Goal: Register for event/course

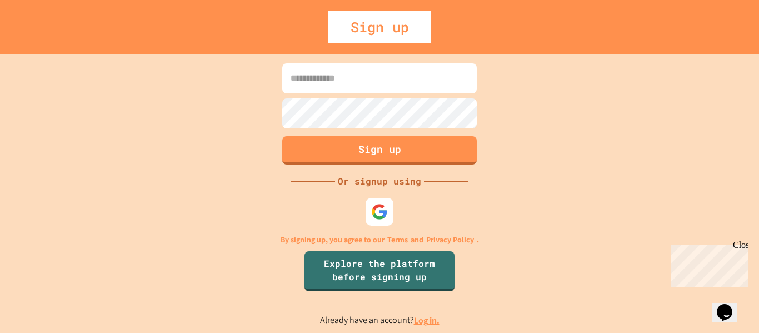
click at [297, 85] on input at bounding box center [379, 78] width 195 height 30
type input "**********"
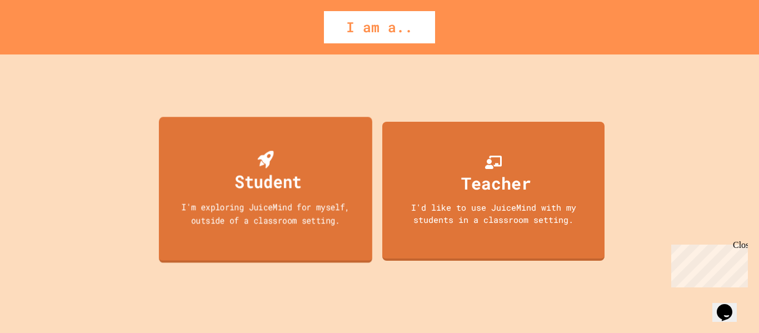
click at [265, 220] on div "I'm exploring JuiceMind for myself, outside of a classroom setting." at bounding box center [266, 213] width 192 height 26
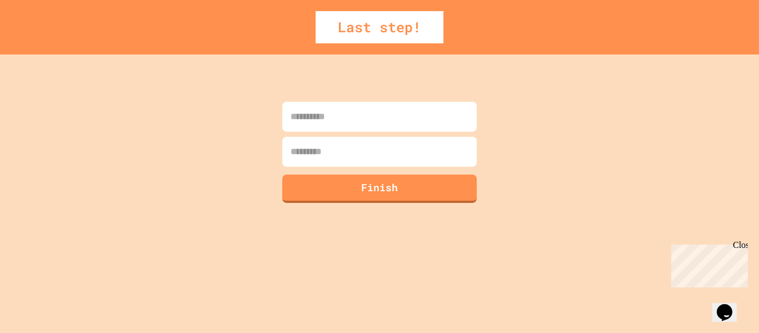
click at [335, 114] on input at bounding box center [379, 117] width 195 height 30
type input "*****"
click at [324, 156] on input at bounding box center [379, 152] width 195 height 30
type input "***"
click at [342, 188] on button "Finish" at bounding box center [380, 187] width 198 height 29
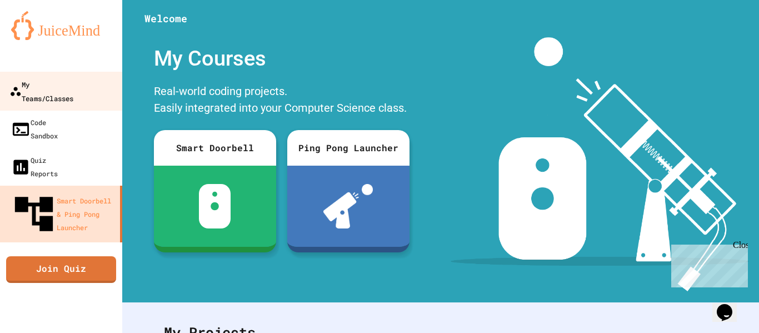
click at [73, 77] on div "My Teams/Classes" at bounding box center [41, 90] width 64 height 27
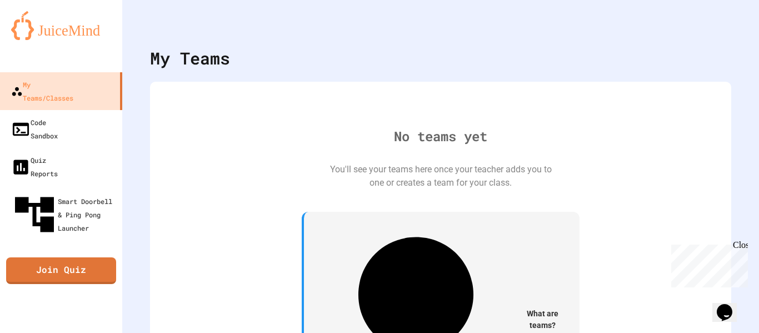
click at [726, 27] on div "My Account" at bounding box center [726, 27] width 0 height 0
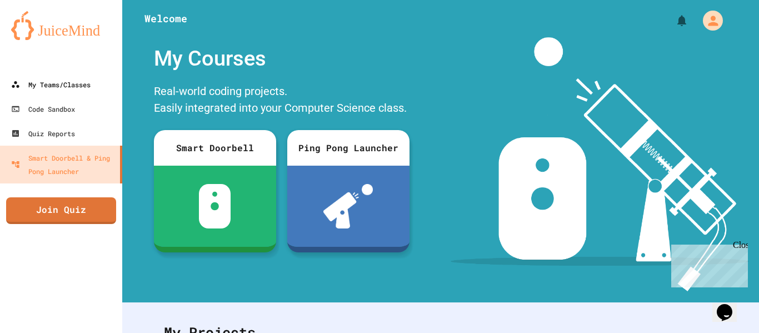
click at [74, 72] on link "My Teams/Classes" at bounding box center [61, 84] width 122 height 24
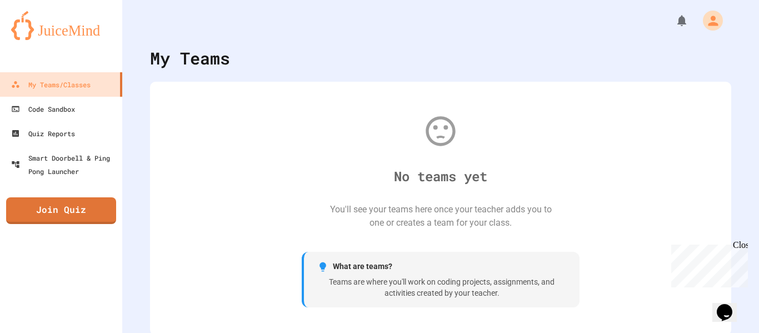
click at [480, 305] on div "What are teams? Teams are where you'll work on coding projects, assignments, an…" at bounding box center [441, 280] width 278 height 56
click at [518, 245] on div "No teams yet You'll see your teams here once your teacher adds you to one or cr…" at bounding box center [440, 208] width 559 height 231
click at [742, 243] on div "Close" at bounding box center [740, 247] width 14 height 14
click at [705, 24] on icon "My Account" at bounding box center [714, 21] width 18 height 18
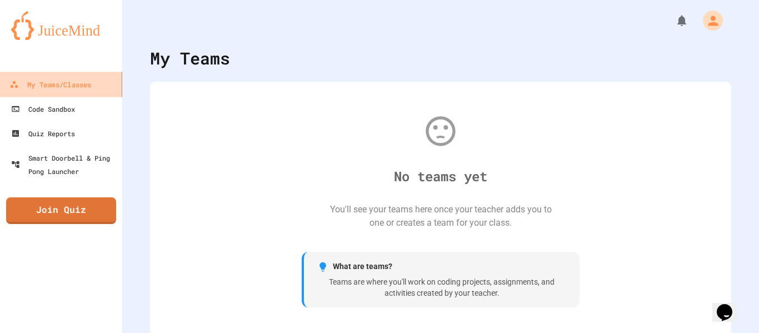
click at [81, 74] on link "My Teams/Classes" at bounding box center [61, 84] width 126 height 25
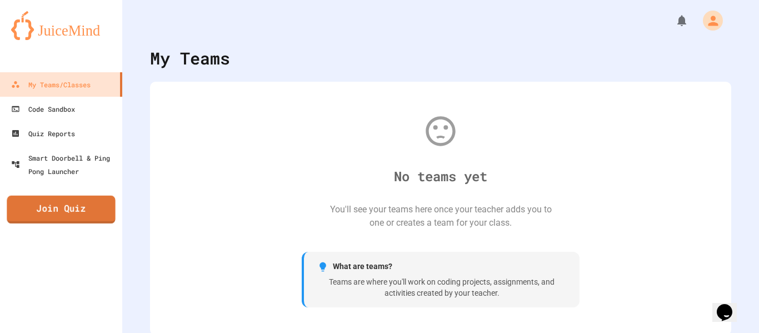
click at [52, 205] on link "Join Quiz" at bounding box center [61, 210] width 108 height 28
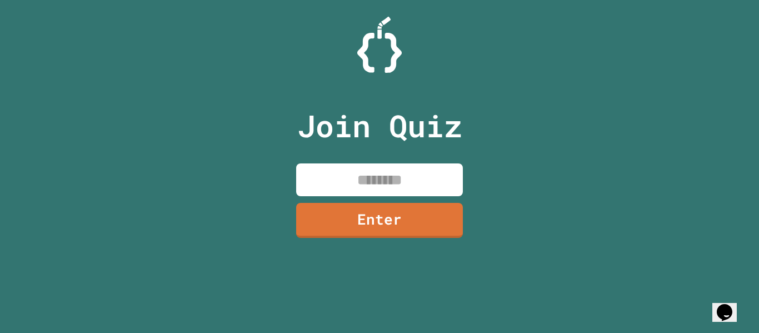
click at [319, 175] on input at bounding box center [379, 179] width 167 height 33
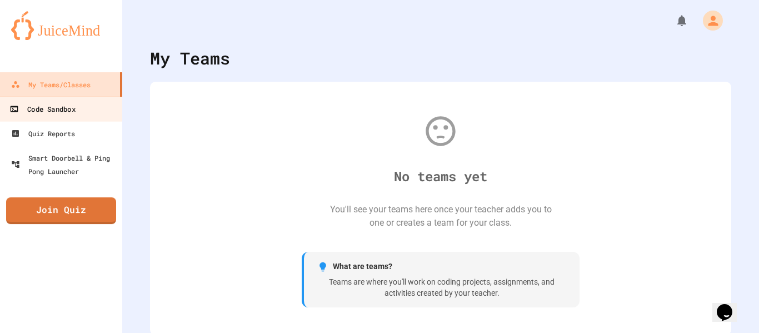
click at [69, 111] on div "Code Sandbox" at bounding box center [42, 109] width 66 height 14
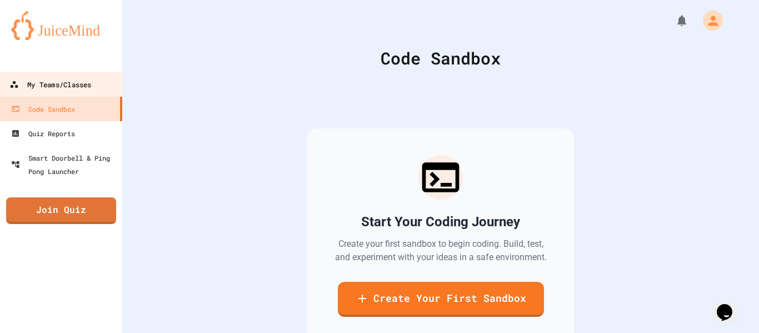
click at [70, 87] on div "My Teams/Classes" at bounding box center [50, 85] width 82 height 14
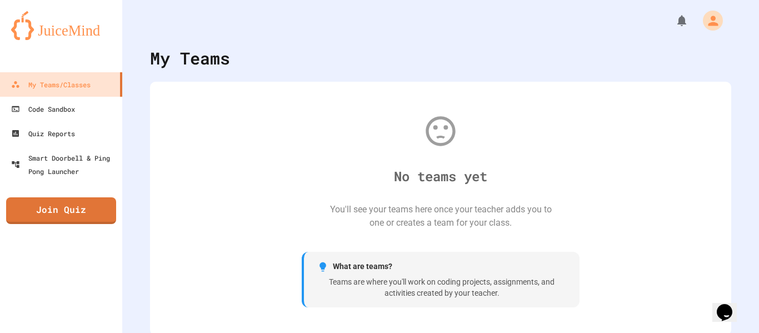
click at [759, 135] on div "My Teams No teams yet You'll see your teams here once your teacher adds you to …" at bounding box center [440, 166] width 637 height 333
click at [400, 266] on div "What are teams?" at bounding box center [441, 265] width 249 height 12
click at [474, 157] on div "No teams yet You'll see your teams here once your teacher adds you to one or cr…" at bounding box center [440, 206] width 559 height 231
click at [433, 142] on icon at bounding box center [441, 129] width 36 height 36
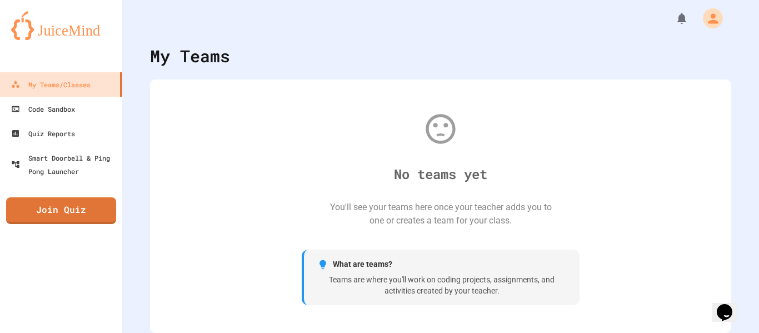
click at [734, 306] on icon "Opens Chat This icon Opens the chat window." at bounding box center [725, 313] width 18 height 18
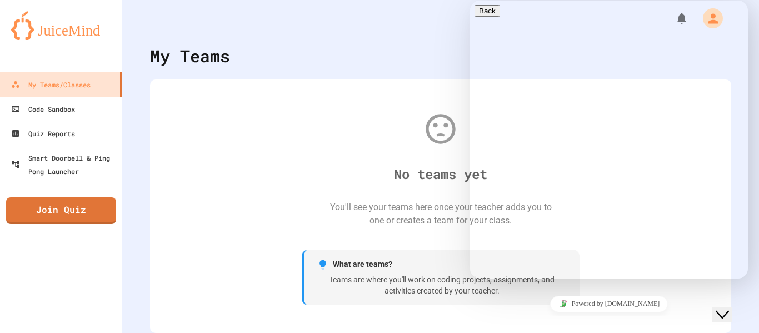
click at [729, 308] on div "Close Chat This icon closes the chat window." at bounding box center [722, 314] width 13 height 13
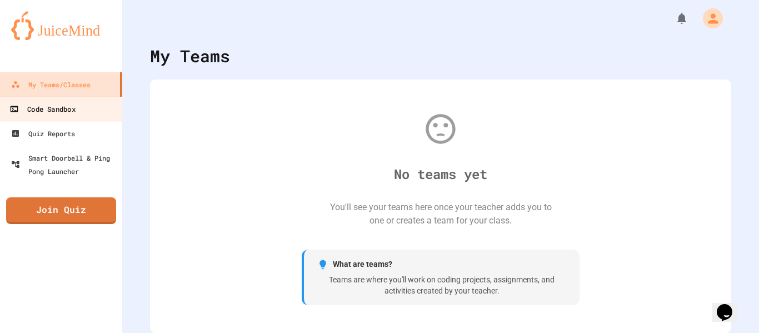
click at [11, 105] on icon at bounding box center [13, 109] width 9 height 9
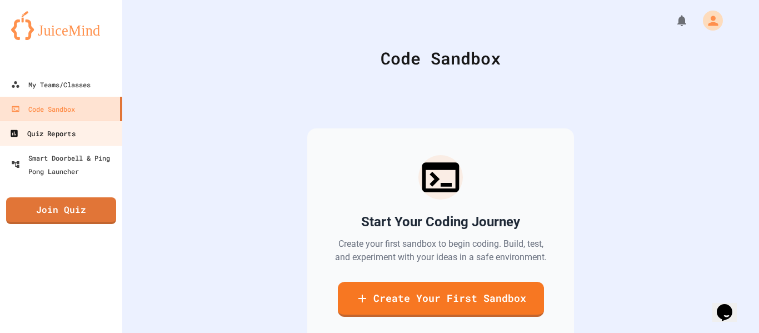
click at [24, 127] on div "Quiz Reports" at bounding box center [42, 134] width 66 height 14
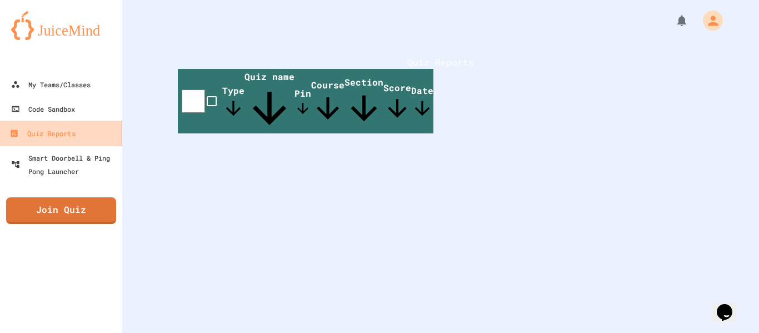
click at [32, 143] on link "Quiz Reports" at bounding box center [61, 133] width 126 height 25
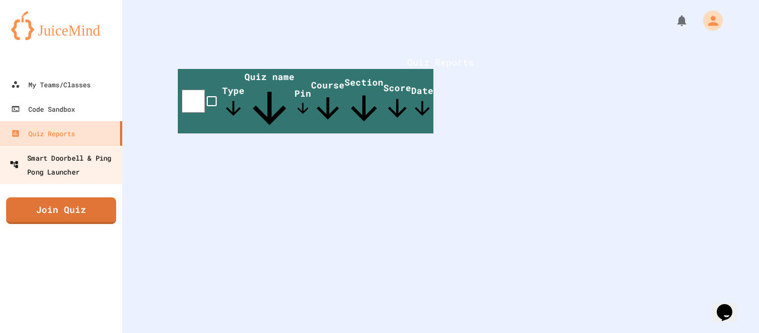
click at [34, 152] on div "Smart Doorbell & Ping Pong Launcher" at bounding box center [64, 164] width 110 height 27
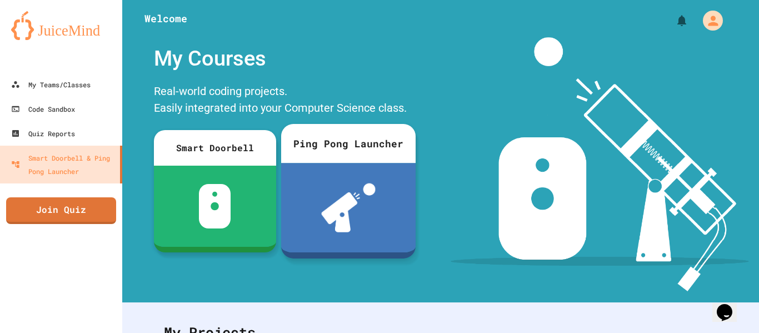
click at [405, 218] on div at bounding box center [348, 208] width 135 height 90
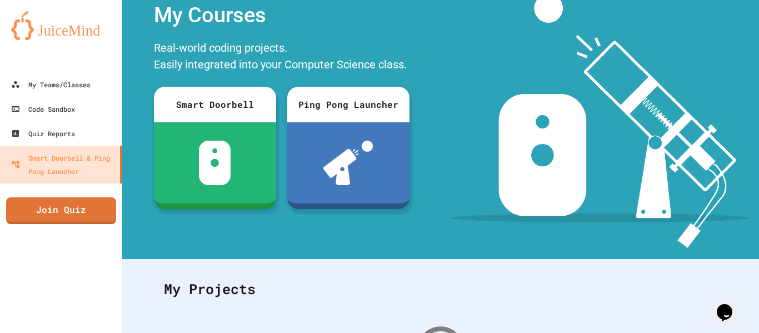
scroll to position [216, 0]
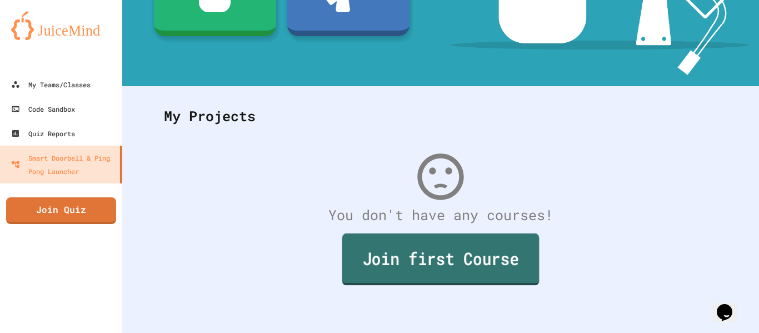
click at [420, 275] on link "Join first Course" at bounding box center [440, 260] width 197 height 52
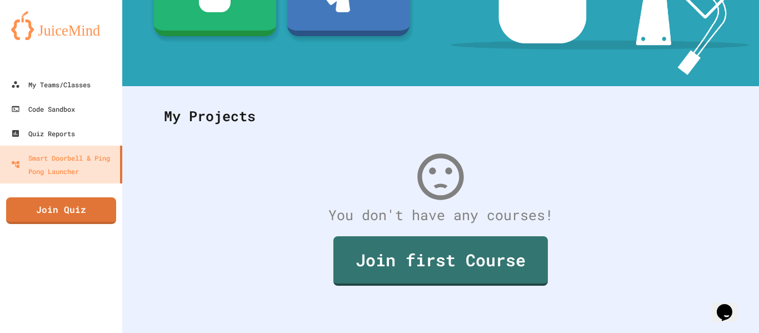
click at [19, 96] on link "My Teams/Classes" at bounding box center [61, 84] width 126 height 25
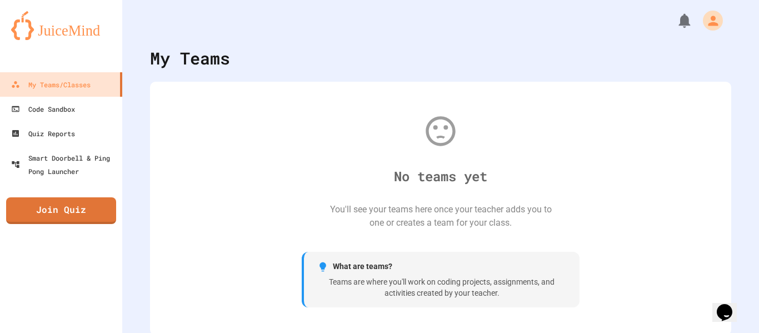
click at [682, 14] on icon "My Notifications" at bounding box center [684, 20] width 17 height 17
